Goal: Find specific page/section: Find specific page/section

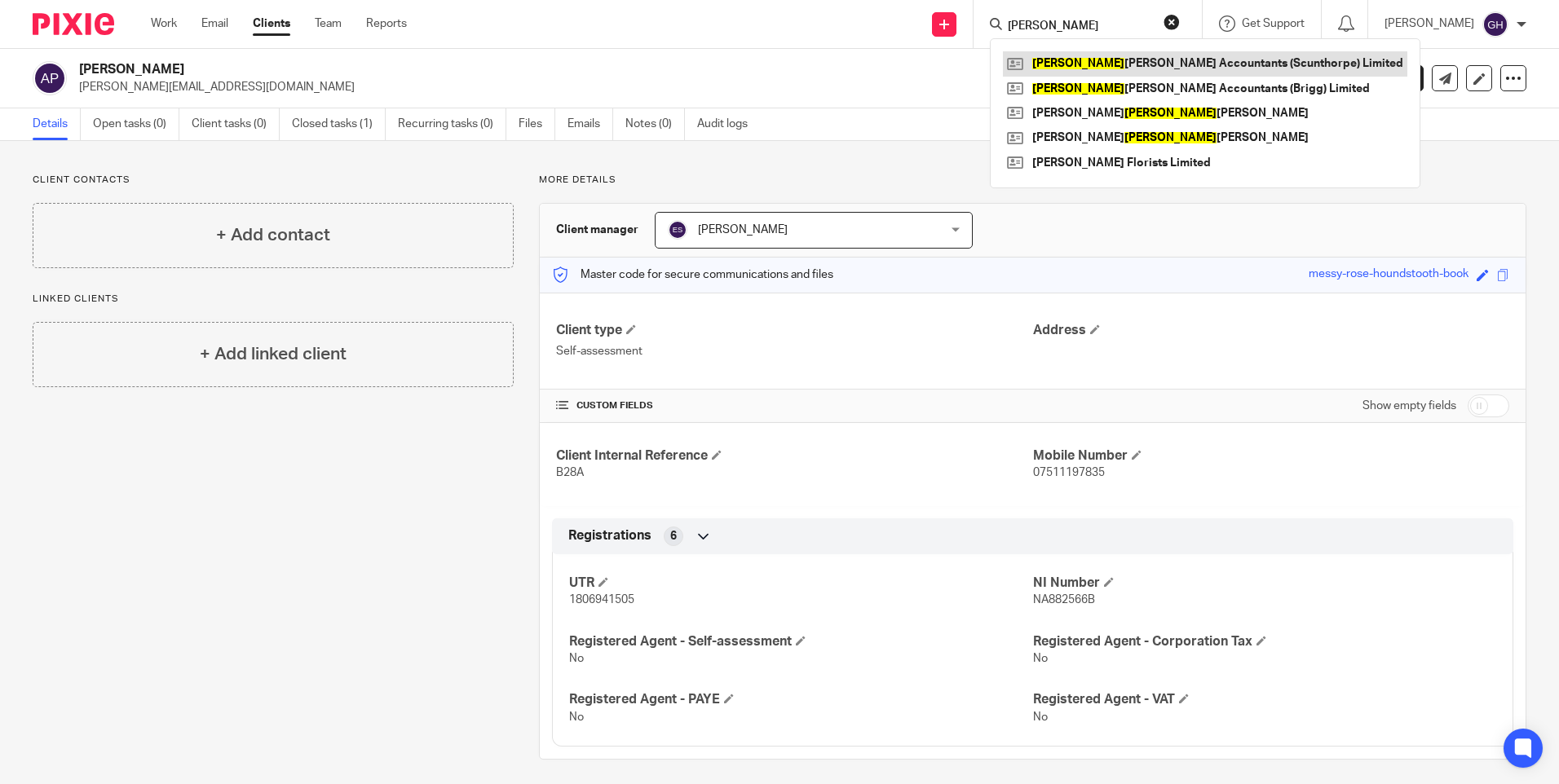
type input "[PERSON_NAME]"
click at [1154, 63] on link at bounding box center [1205, 63] width 405 height 25
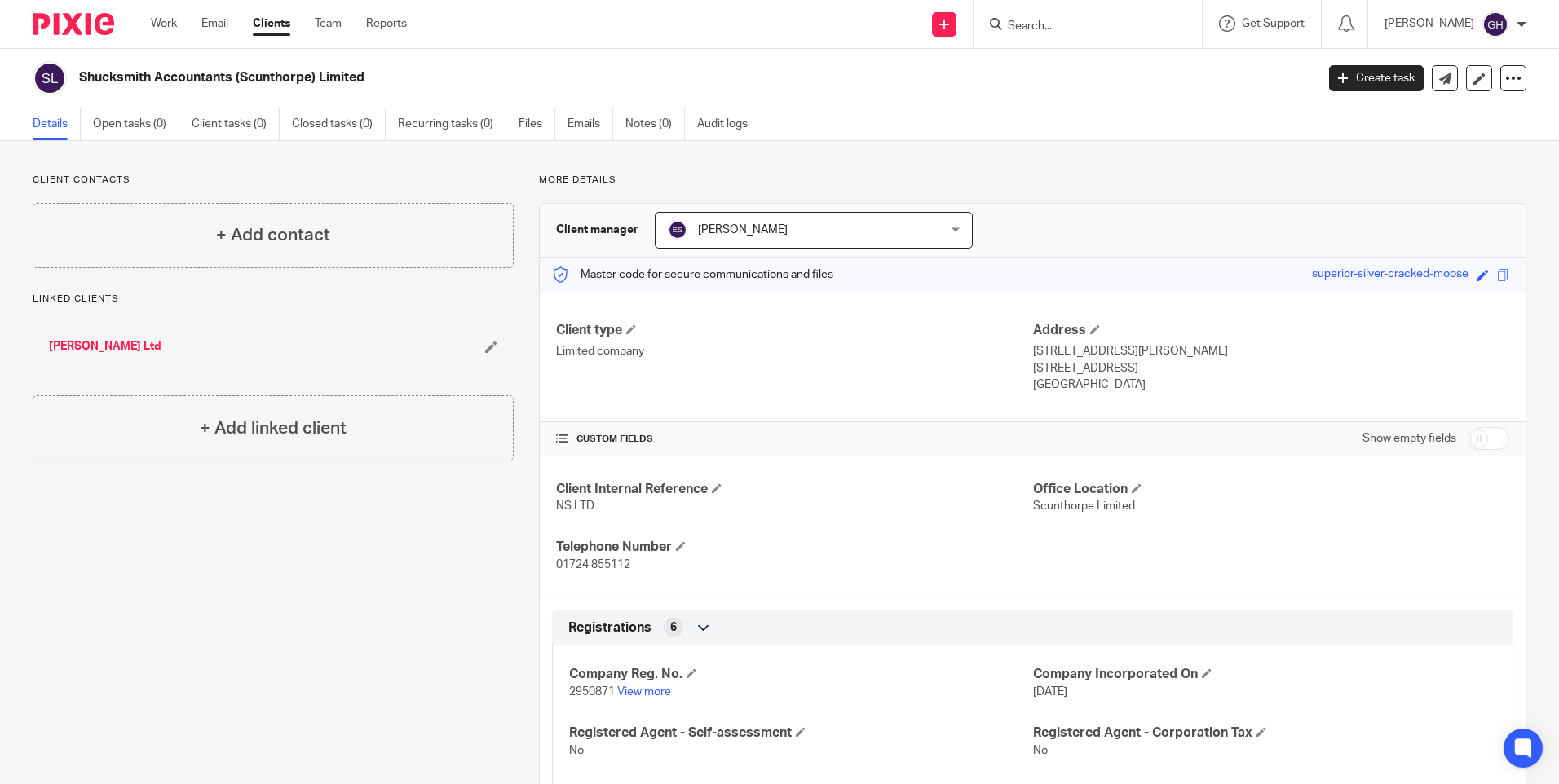
click at [111, 343] on link "[PERSON_NAME] Ltd" at bounding box center [104, 347] width 113 height 16
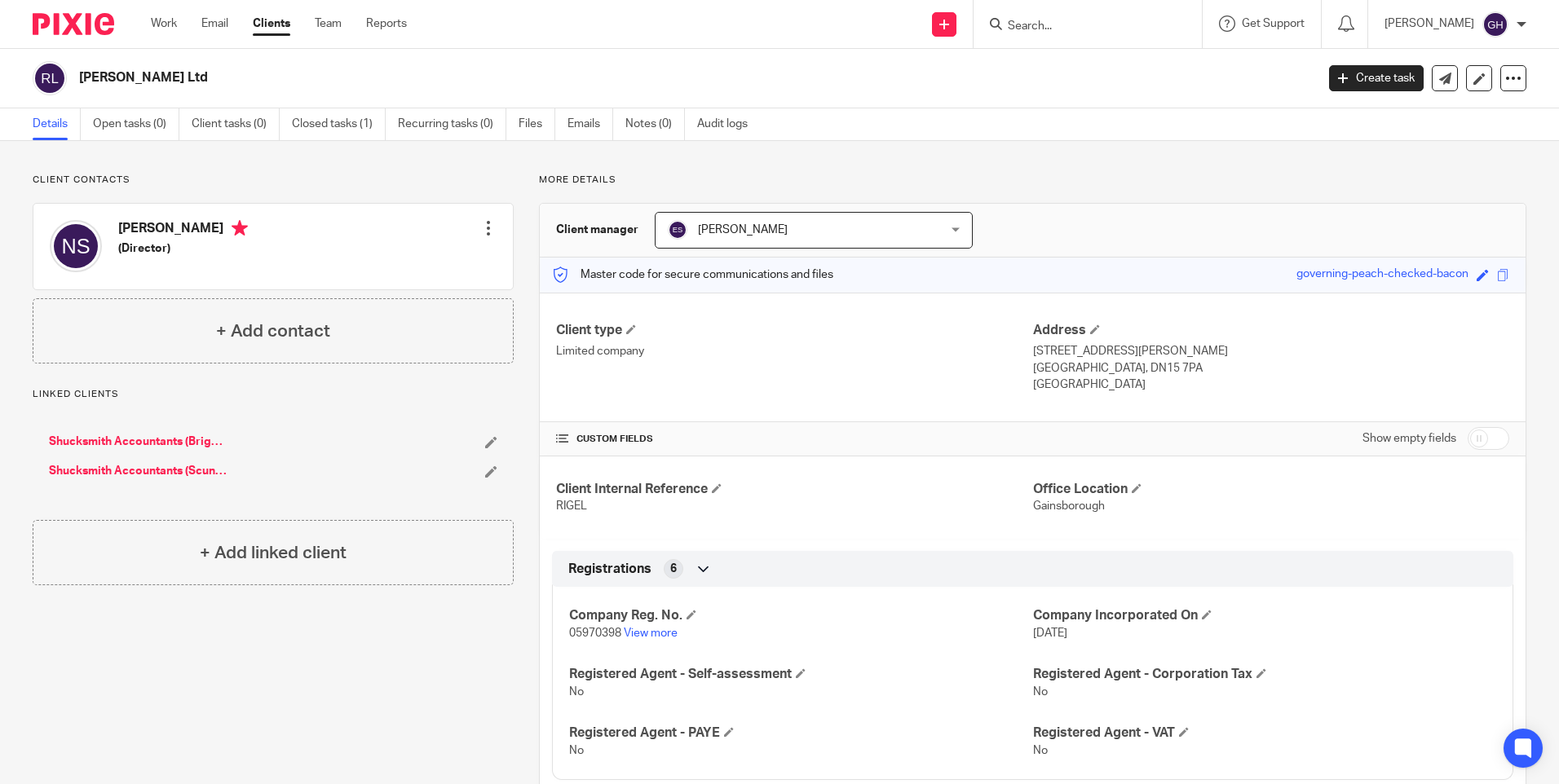
scroll to position [81, 0]
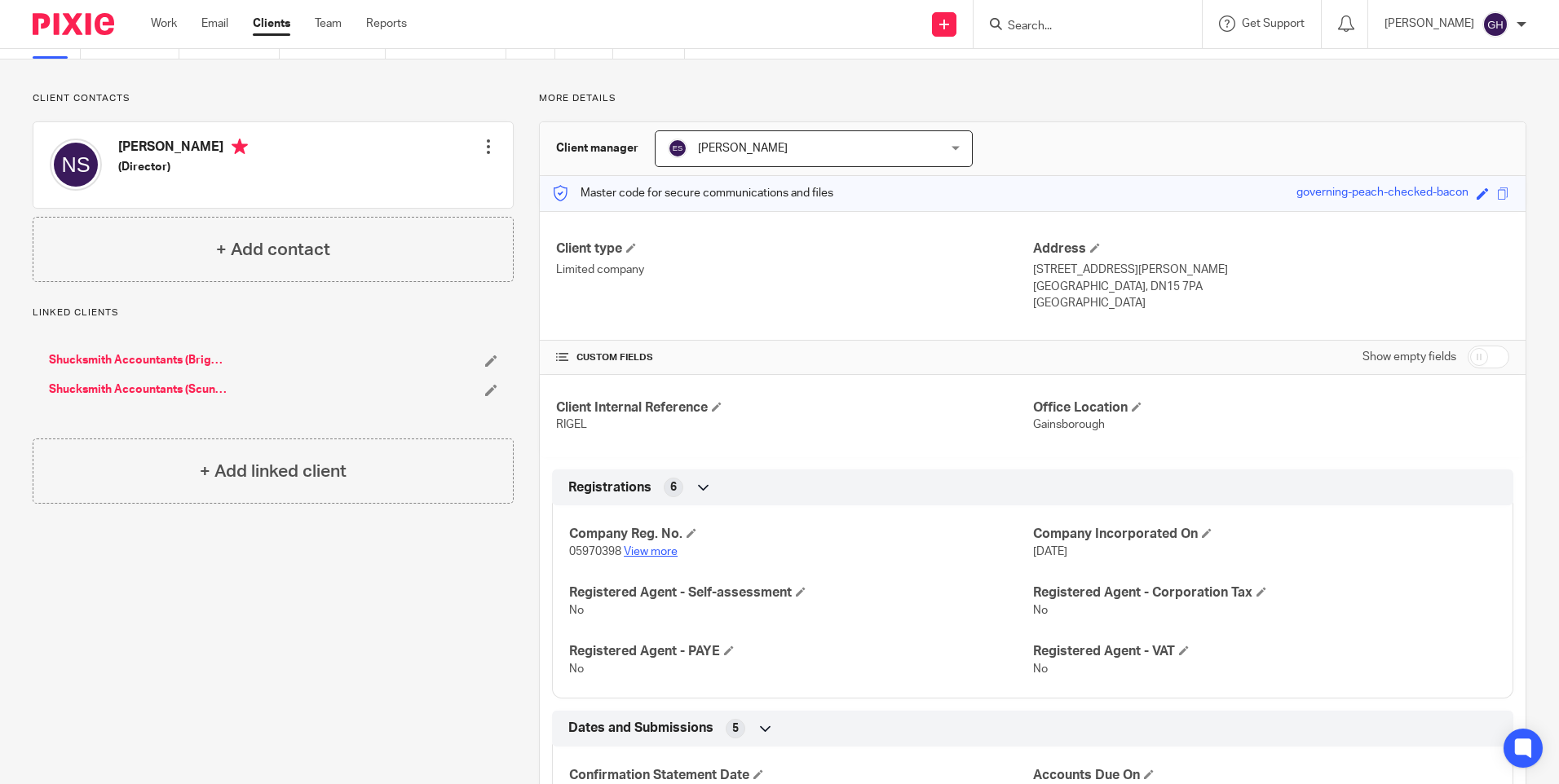
click at [672, 550] on link "View more" at bounding box center [650, 551] width 53 height 12
